Goal: Task Accomplishment & Management: Use online tool/utility

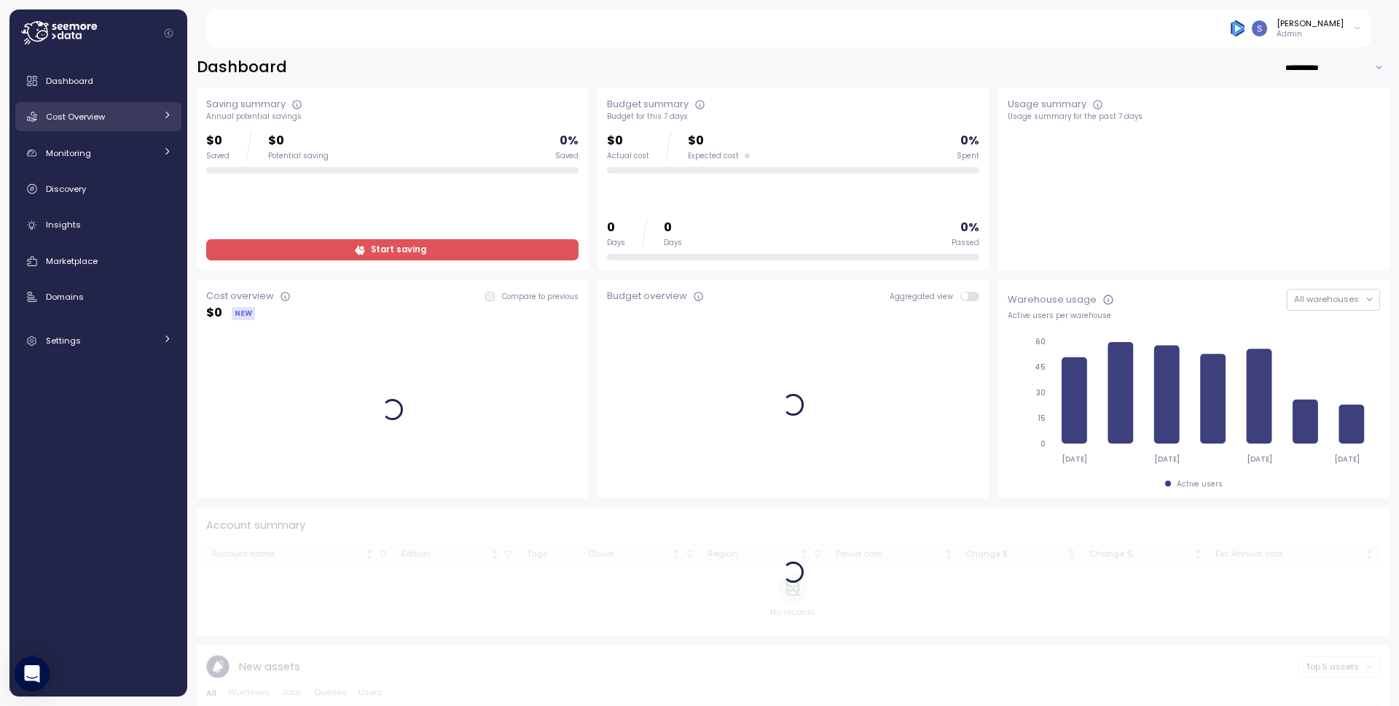
click at [128, 125] on link "Cost Overview" at bounding box center [98, 116] width 166 height 29
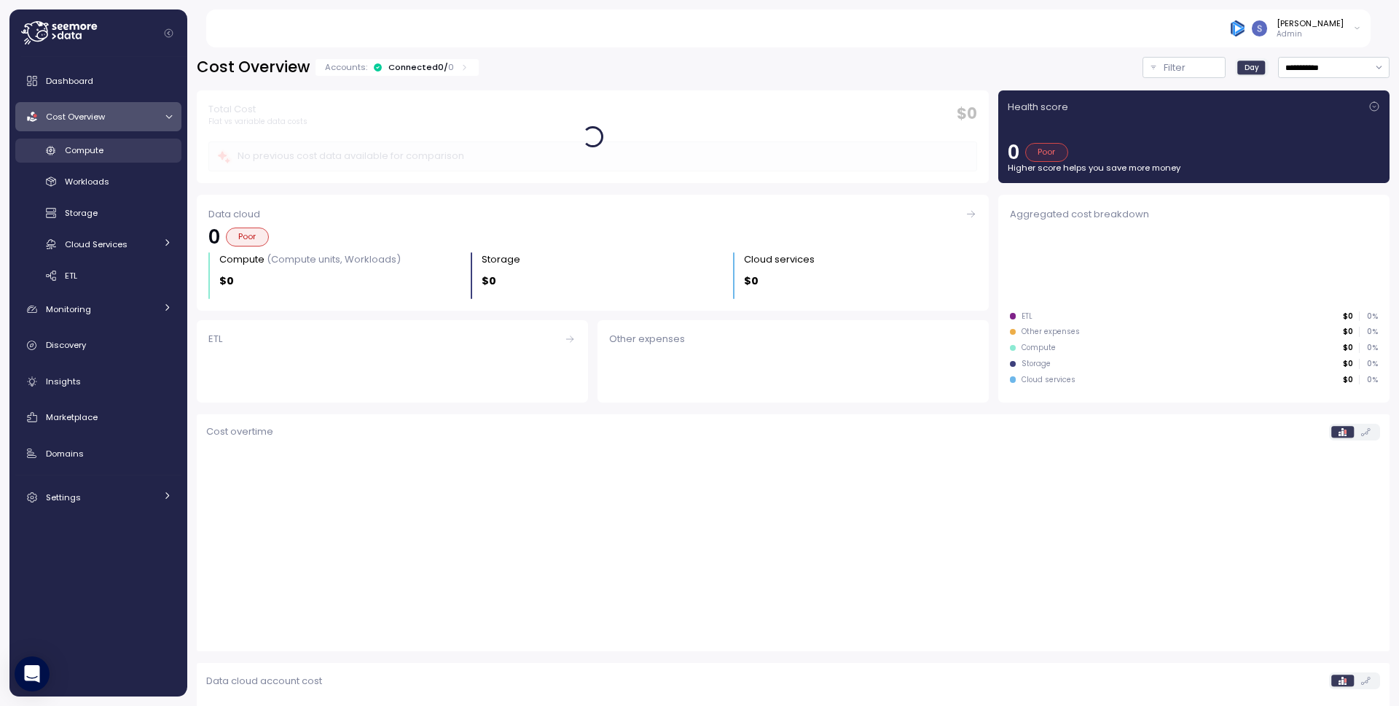
click at [119, 148] on div "Compute" at bounding box center [118, 150] width 107 height 15
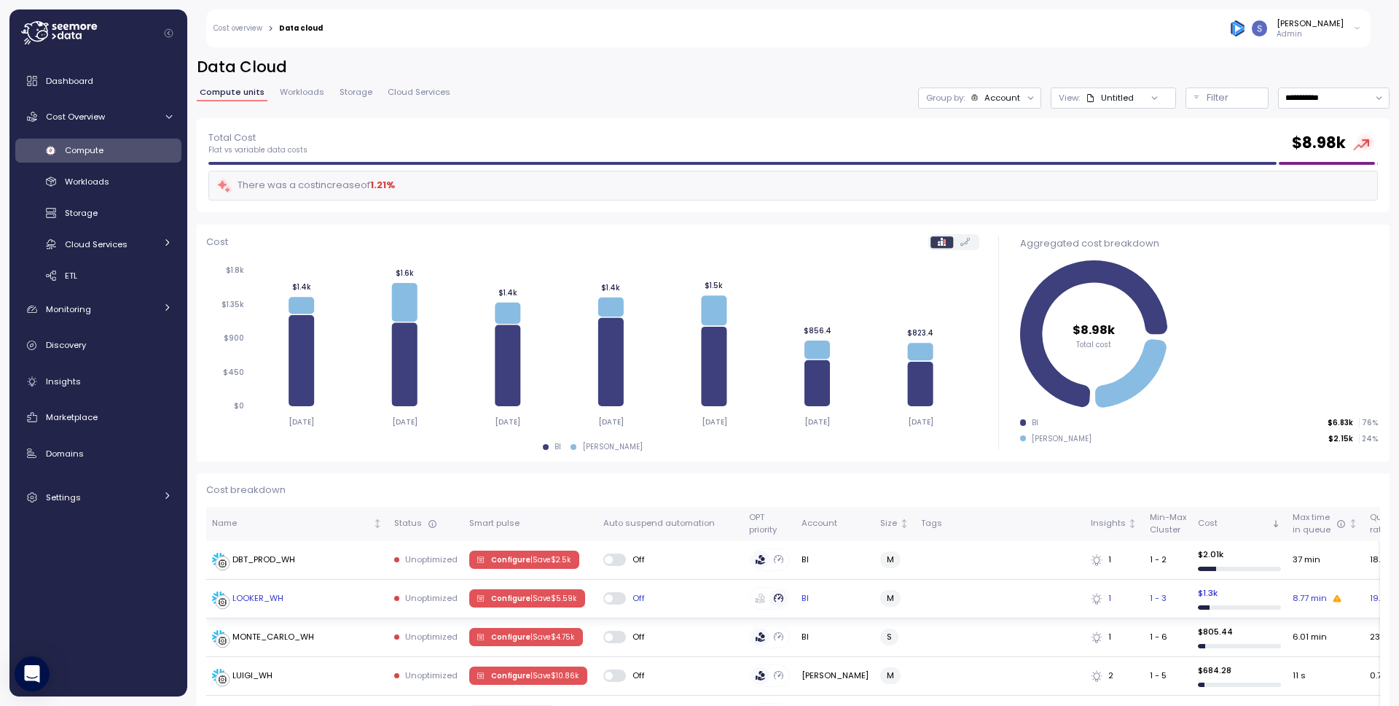
click at [282, 597] on div "LOOKER_WH" at bounding box center [257, 598] width 51 height 13
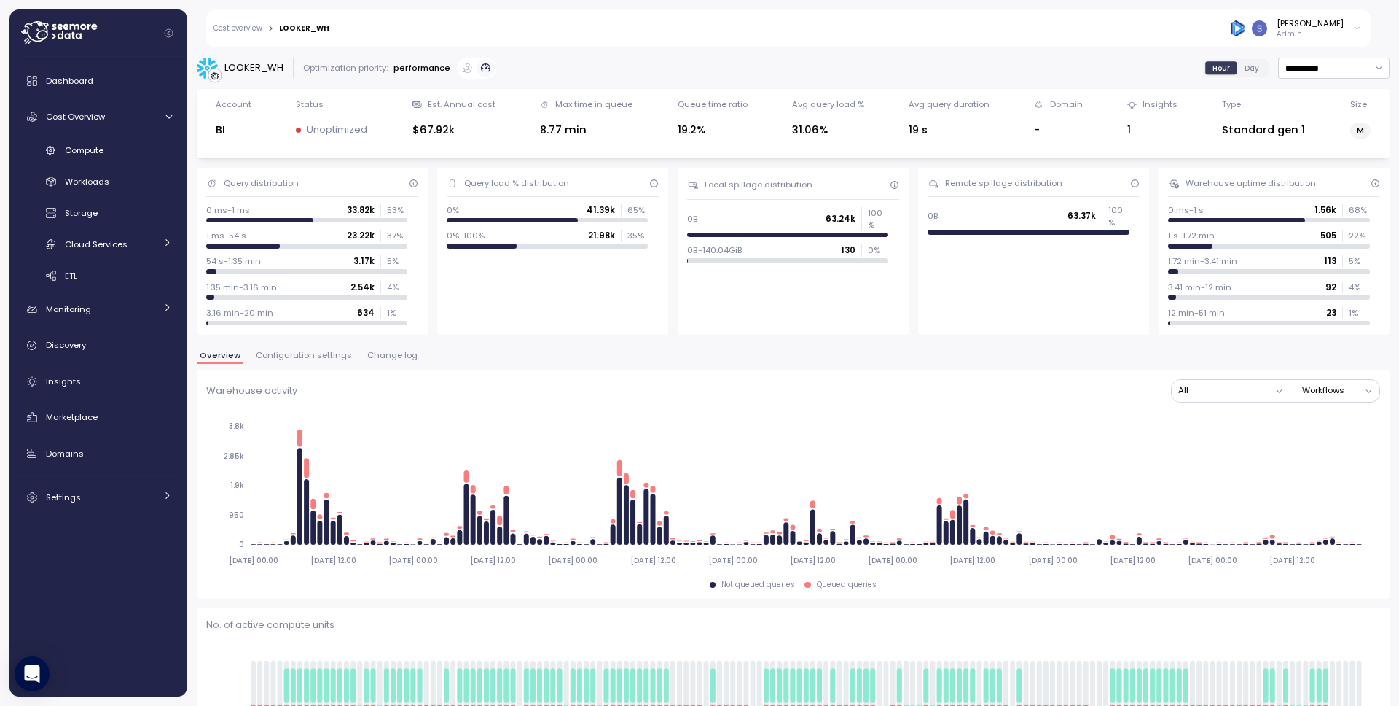
click at [320, 360] on button "Configuration settings" at bounding box center [304, 357] width 102 height 12
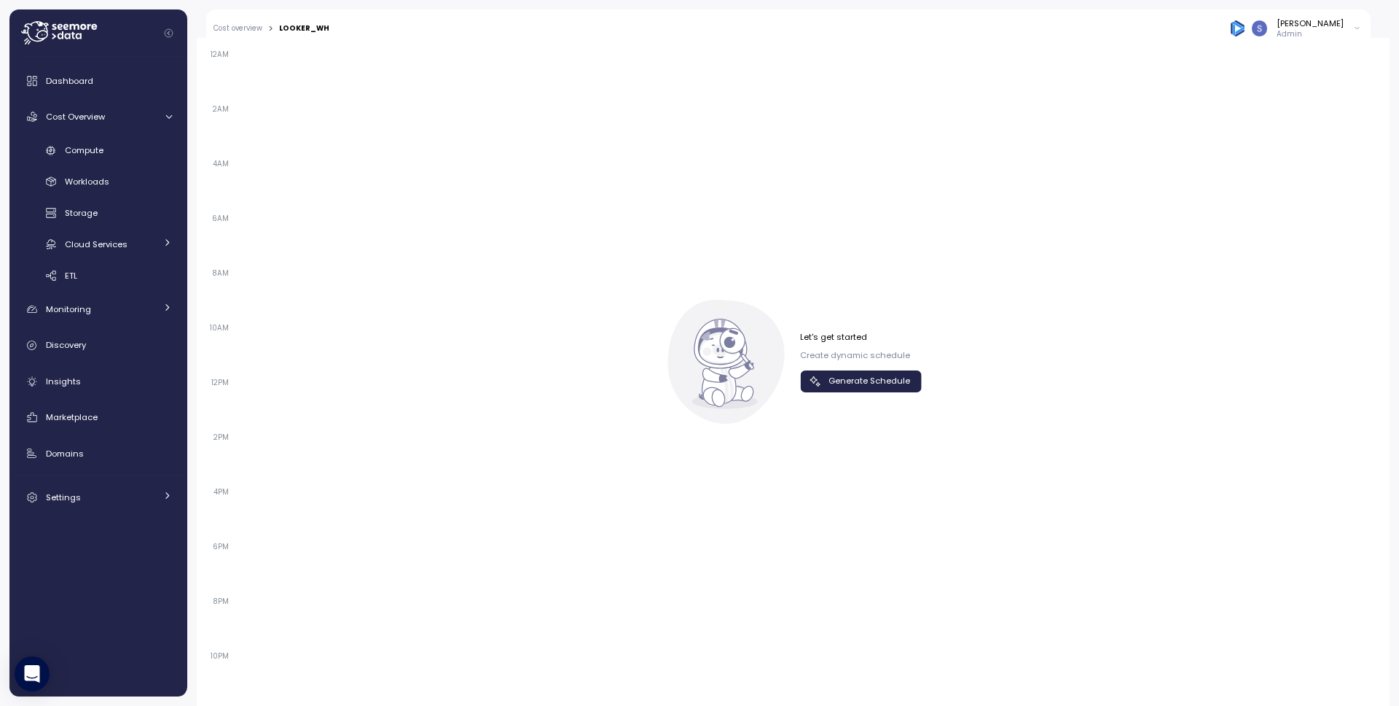
scroll to position [941, 0]
click at [829, 375] on button "Generate Schedule" at bounding box center [861, 364] width 122 height 21
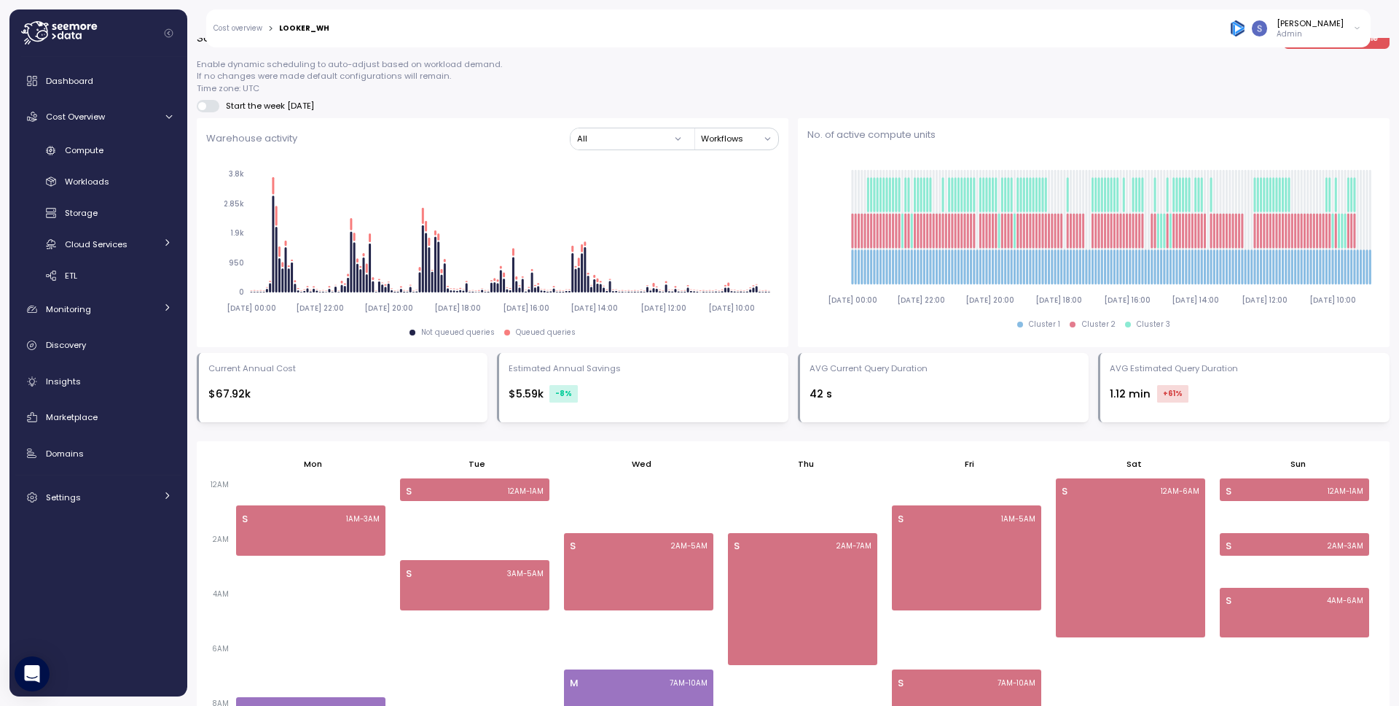
scroll to position [605, 0]
